Goal: Transaction & Acquisition: Purchase product/service

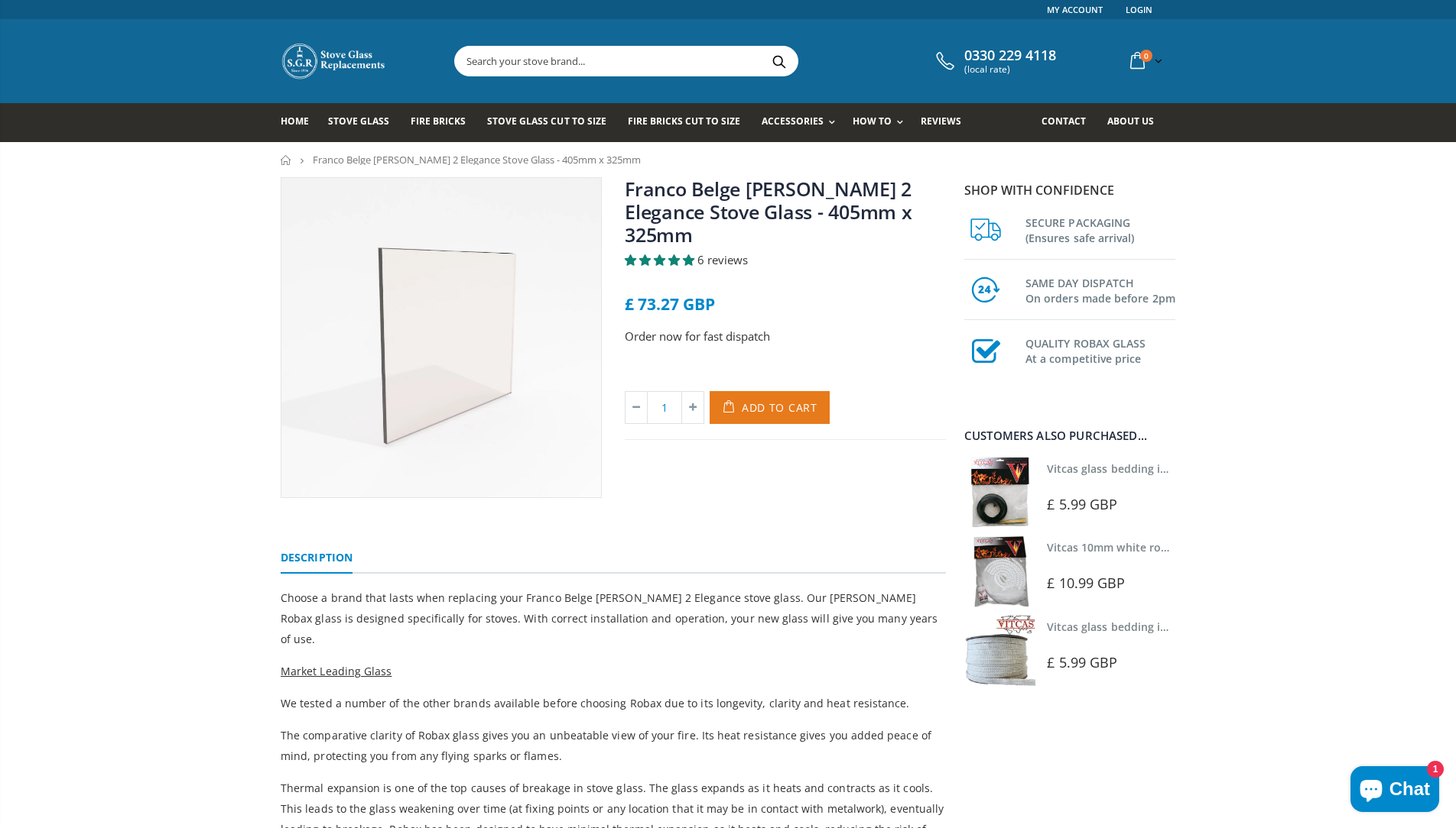
click at [767, 401] on span "Add to Cart" at bounding box center [779, 407] width 76 height 14
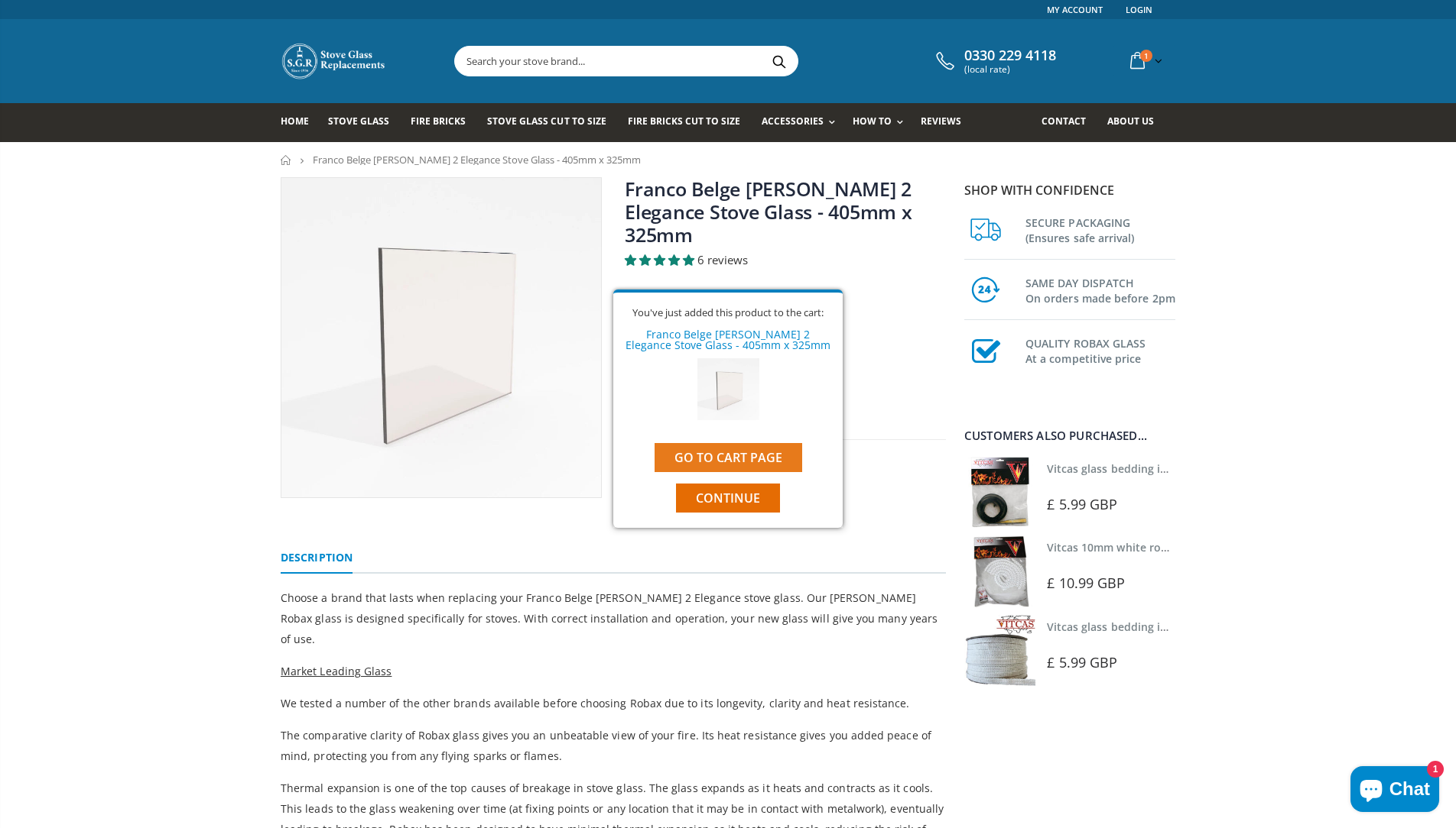
click at [739, 455] on link "Go to cart page" at bounding box center [728, 457] width 148 height 29
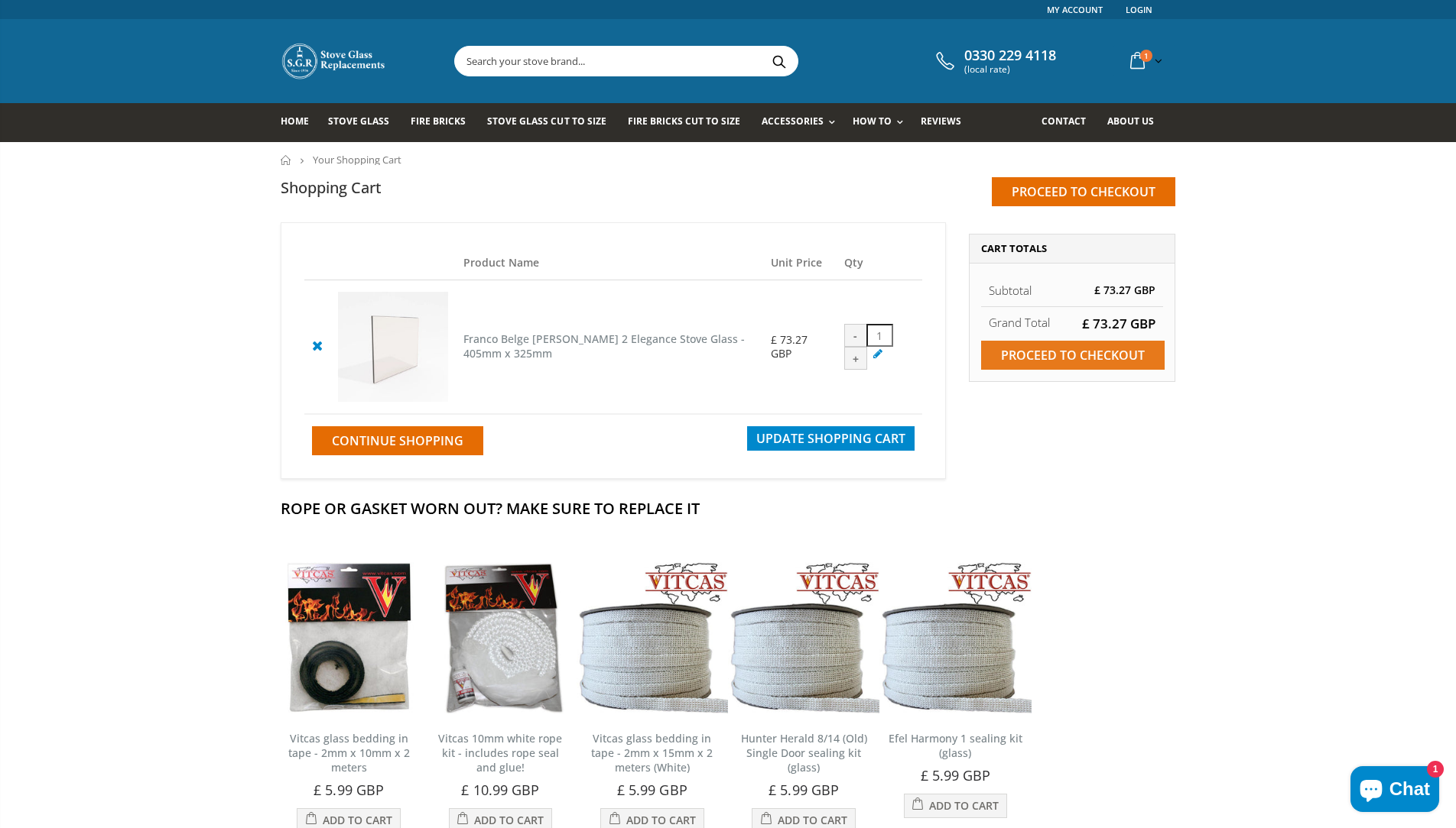
click at [1108, 350] on input "Proceed to checkout" at bounding box center [1073, 355] width 184 height 29
